Goal: Book appointment/travel/reservation

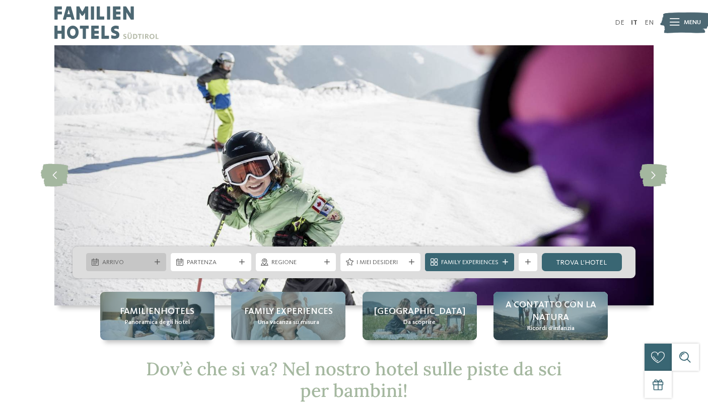
click at [155, 262] on icon at bounding box center [158, 263] width 6 height 6
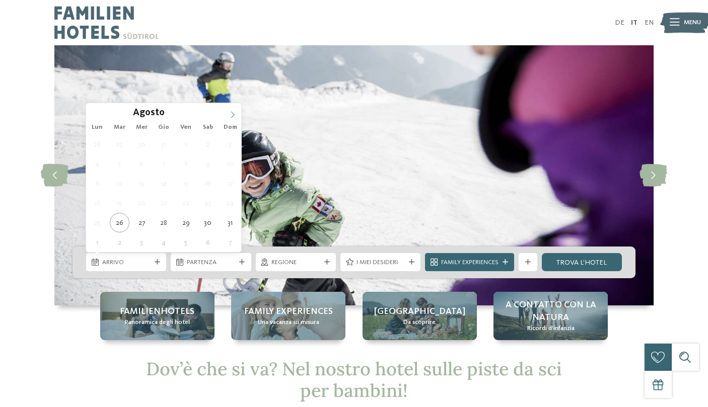
click at [233, 115] on icon at bounding box center [232, 114] width 7 height 7
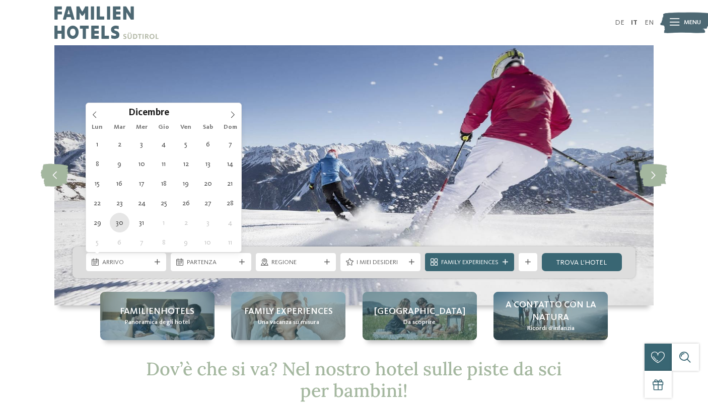
type div "[DATE]"
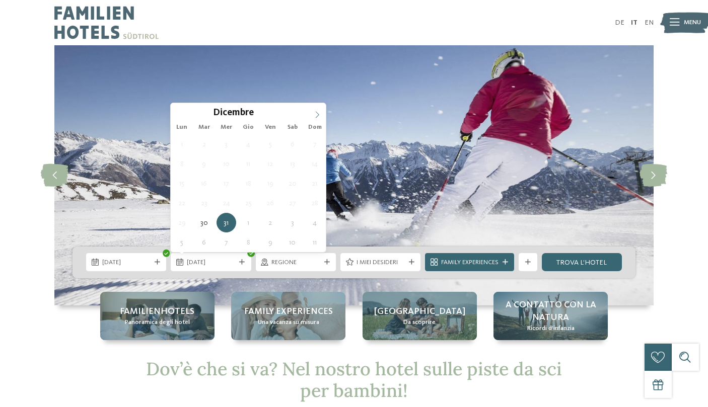
type input "****"
click at [320, 115] on icon at bounding box center [317, 114] width 7 height 7
type div "[DATE]"
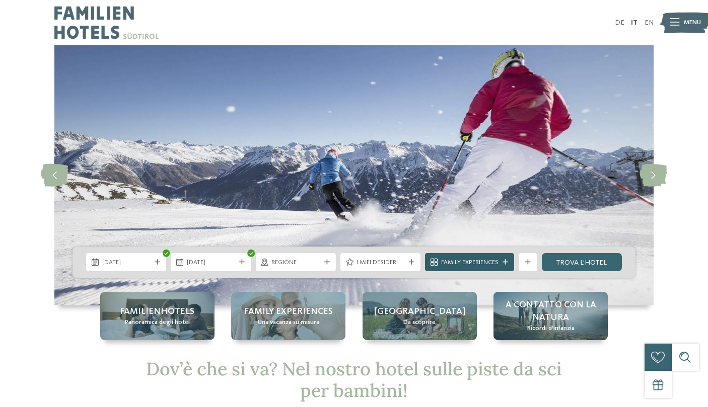
click at [468, 260] on span "Family Experiences" at bounding box center [469, 262] width 57 height 9
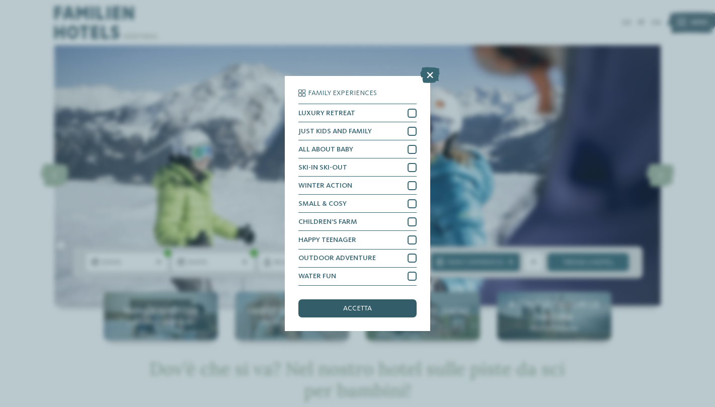
click at [377, 310] on div "accetta" at bounding box center [358, 309] width 118 height 18
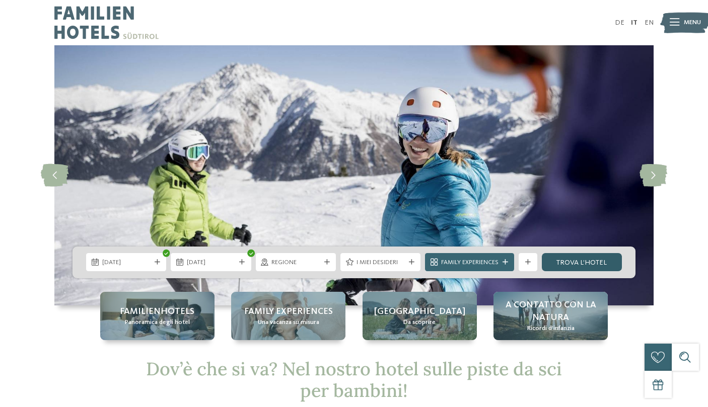
click at [563, 260] on link "trova l’hotel" at bounding box center [582, 262] width 80 height 18
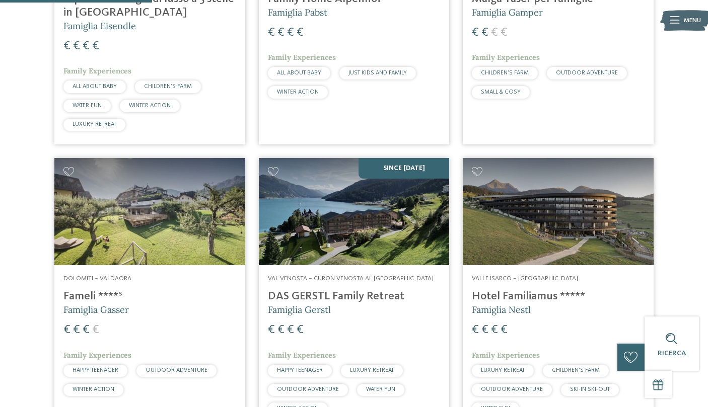
scroll to position [292, 0]
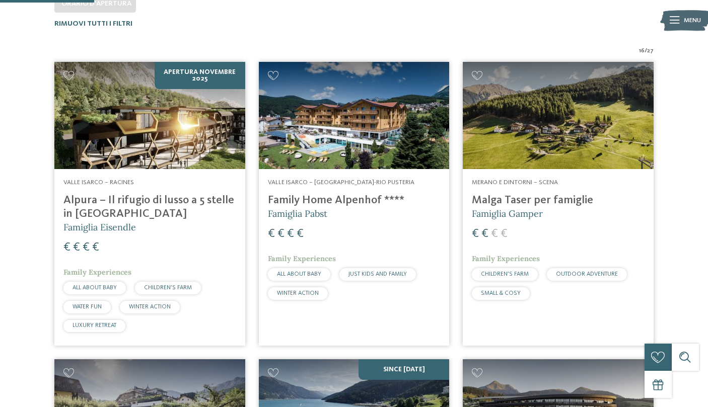
click at [360, 198] on h4 "Family Home Alpenhof ****" at bounding box center [354, 201] width 173 height 14
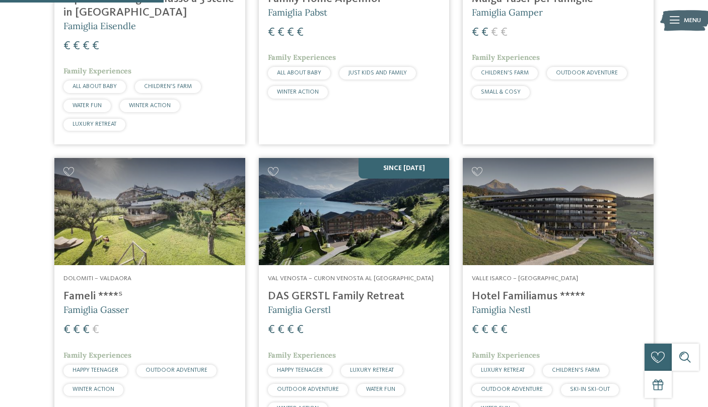
scroll to position [745, 0]
